Goal: Task Accomplishment & Management: Manage account settings

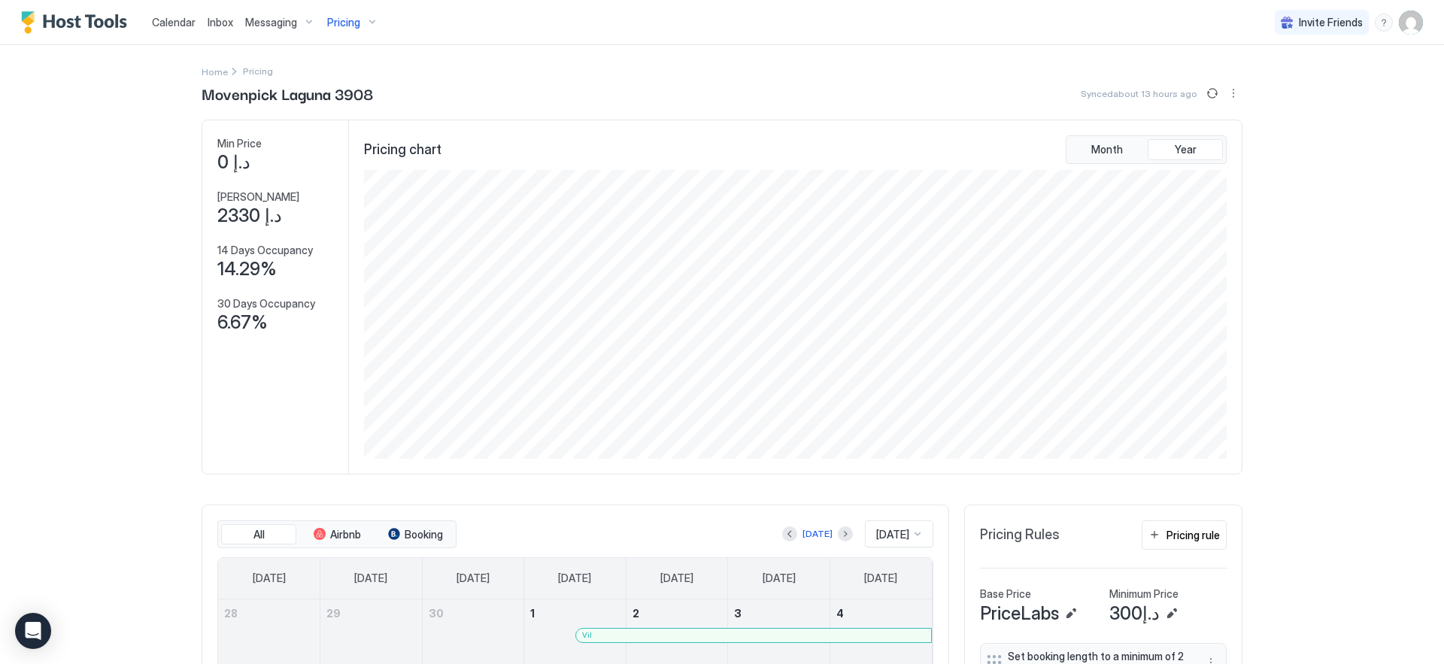
scroll to position [289, 866]
click at [1399, 17] on img "User profile" at bounding box center [1411, 23] width 24 height 24
click at [1263, 80] on span "Settings" at bounding box center [1264, 84] width 41 height 14
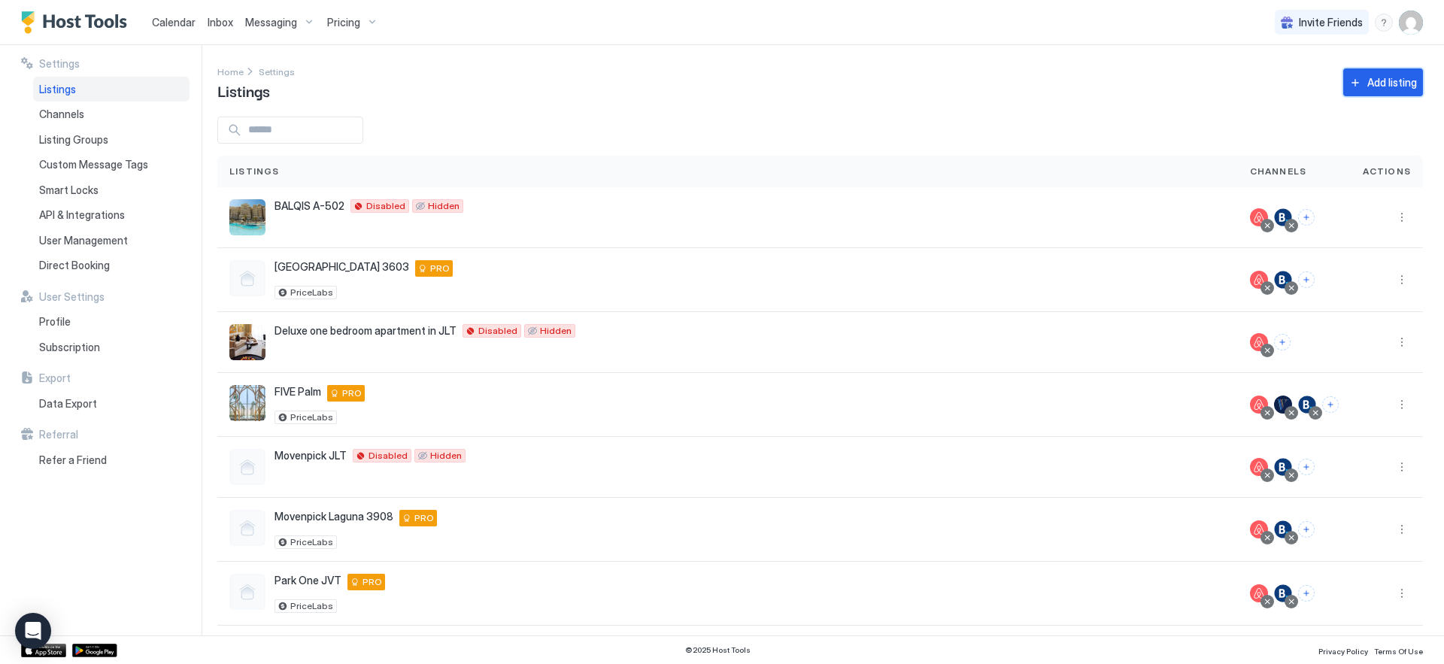
click at [1354, 68] on button "Add listing" at bounding box center [1383, 82] width 80 height 28
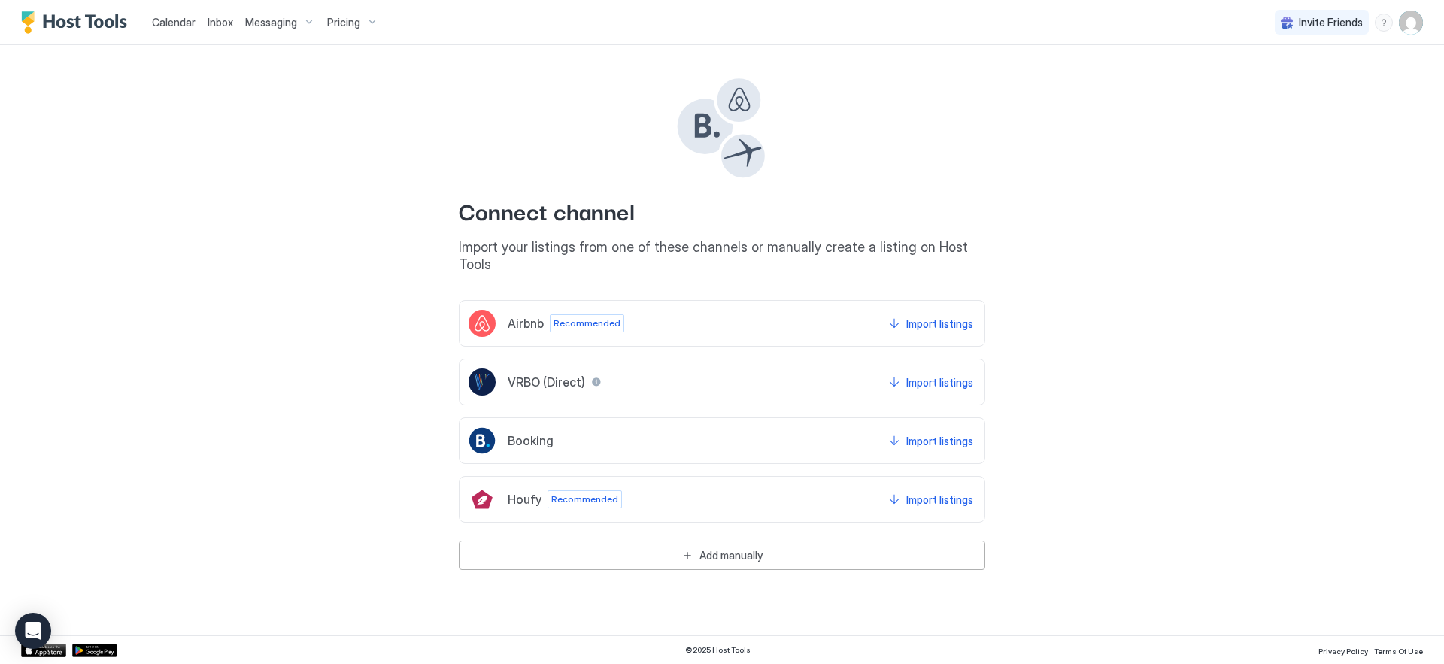
click at [171, 96] on div "Calendar Inbox Messaging Pricing Invite Friends EN Connect channel Import your …" at bounding box center [722, 332] width 1444 height 664
